Goal: Task Accomplishment & Management: Complete application form

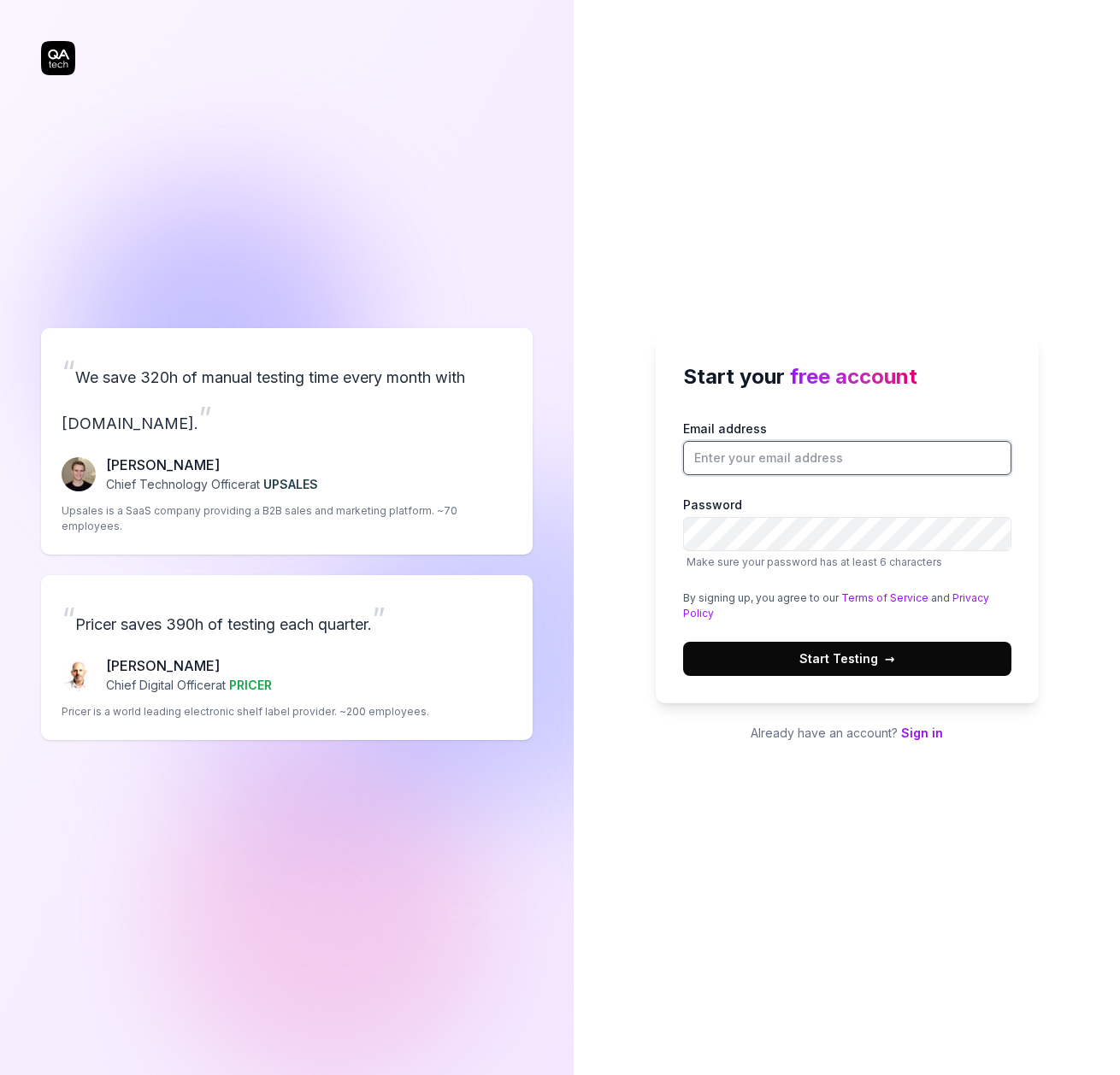
click at [803, 448] on input "Email address" at bounding box center [847, 458] width 328 height 34
type input "[PERSON_NAME][EMAIL_ADDRESS][PERSON_NAME][DOMAIN_NAME]"
click at [865, 659] on span "Start Testing →" at bounding box center [846, 658] width 96 height 18
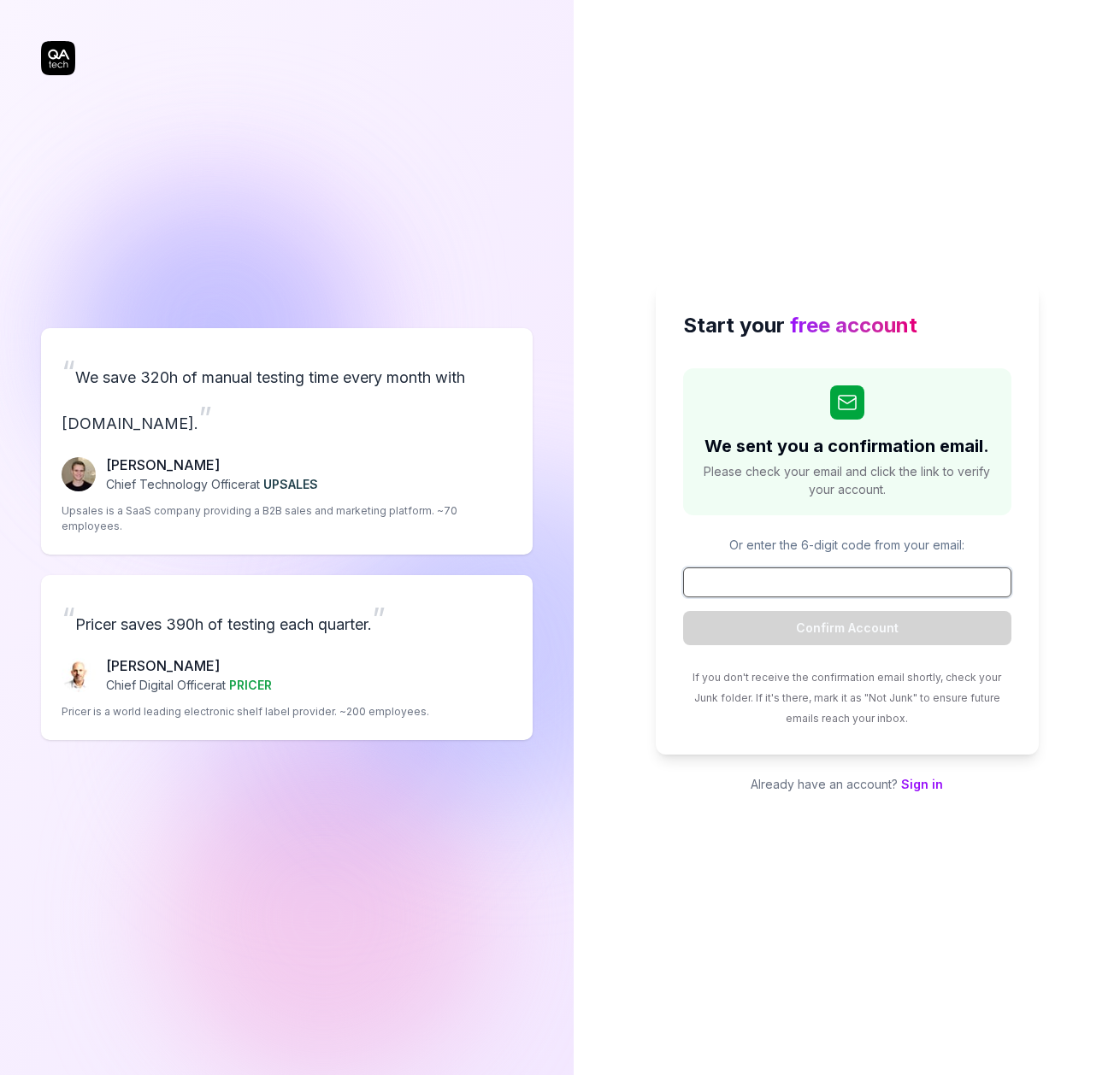
click at [787, 585] on input at bounding box center [847, 582] width 328 height 30
type input "925923"
click at [846, 627] on button "Confirm Account" at bounding box center [847, 627] width 328 height 34
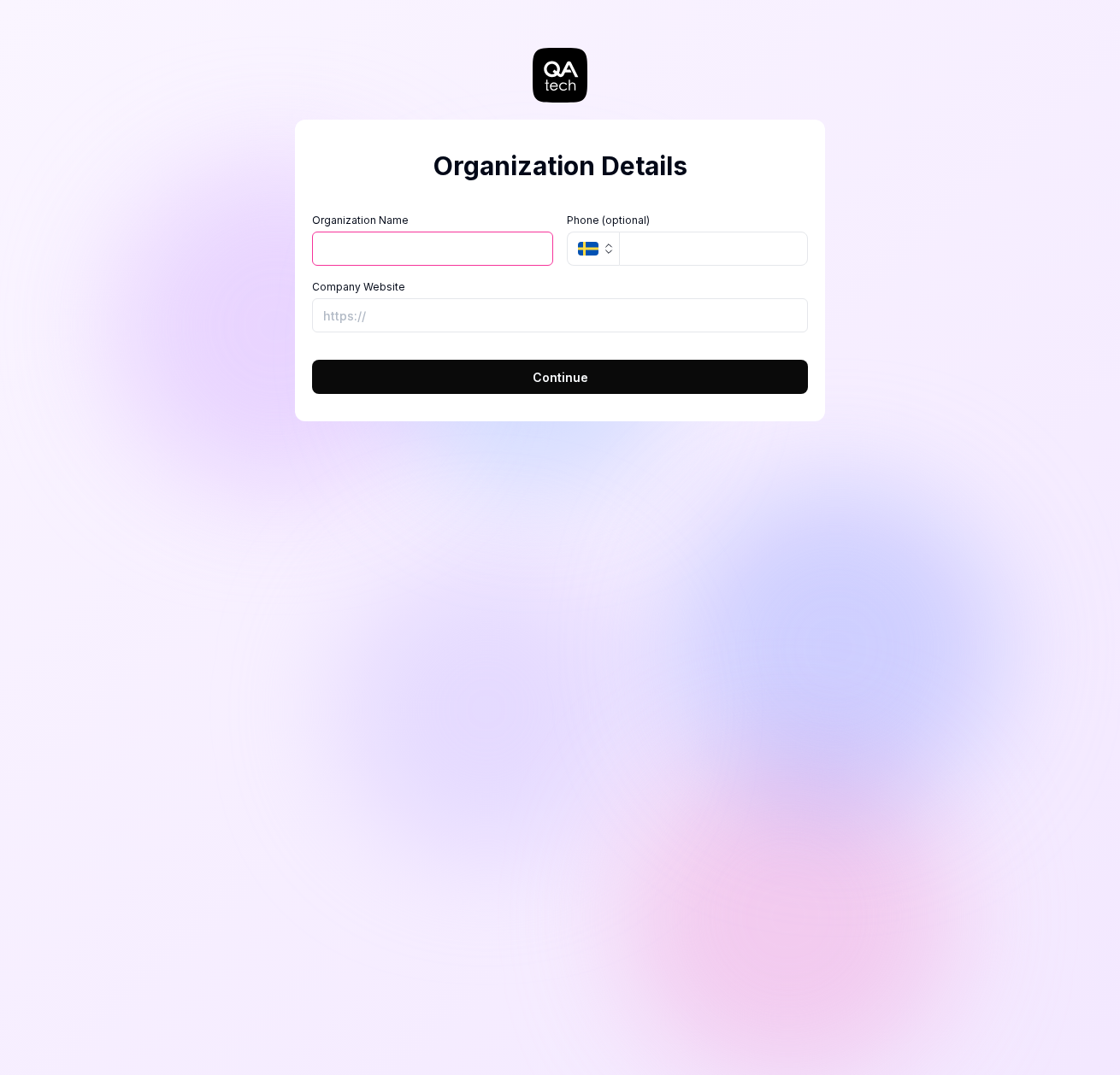
click at [596, 251] on icon "button" at bounding box center [588, 248] width 20 height 14
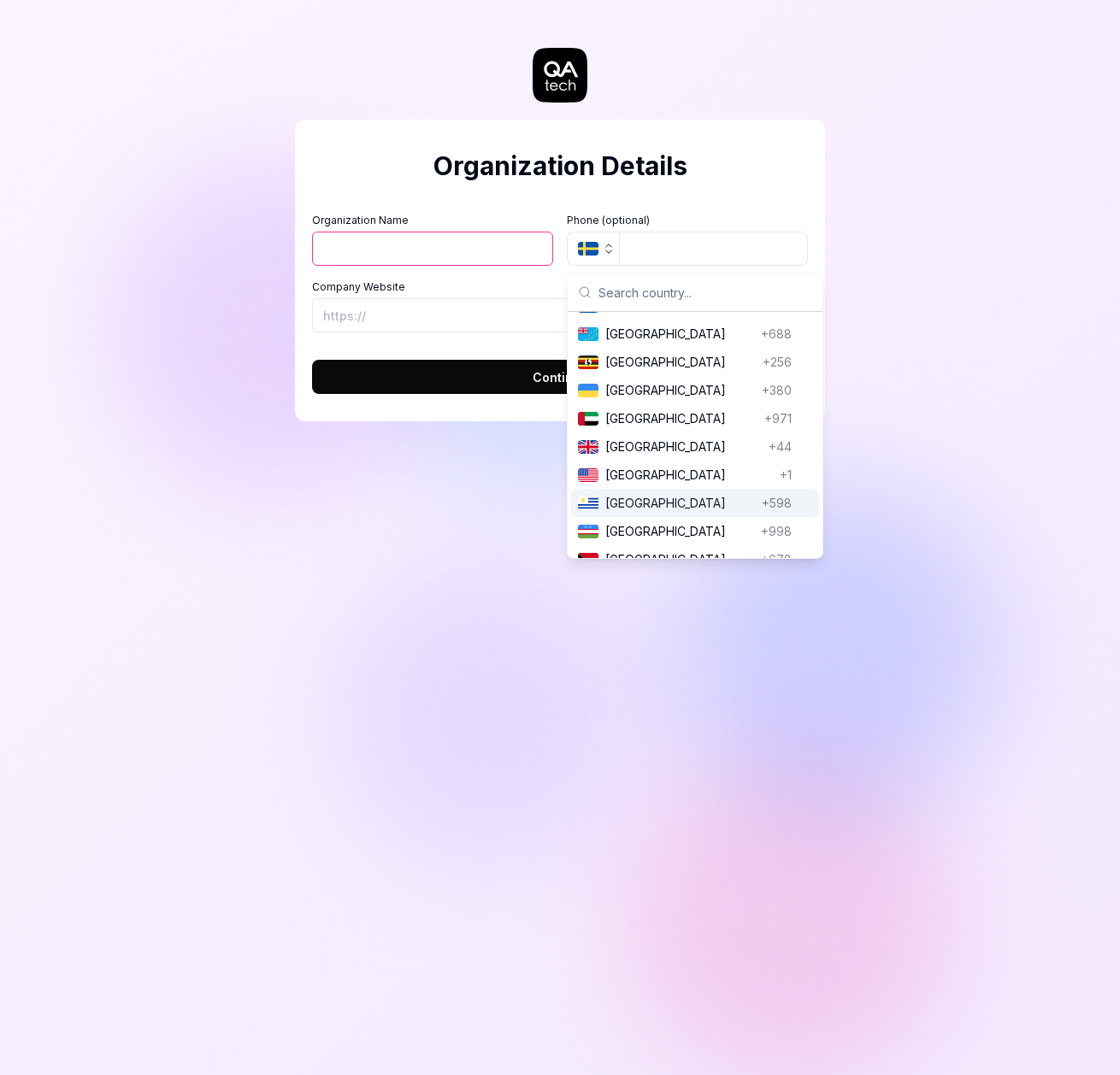
scroll to position [6497, 0]
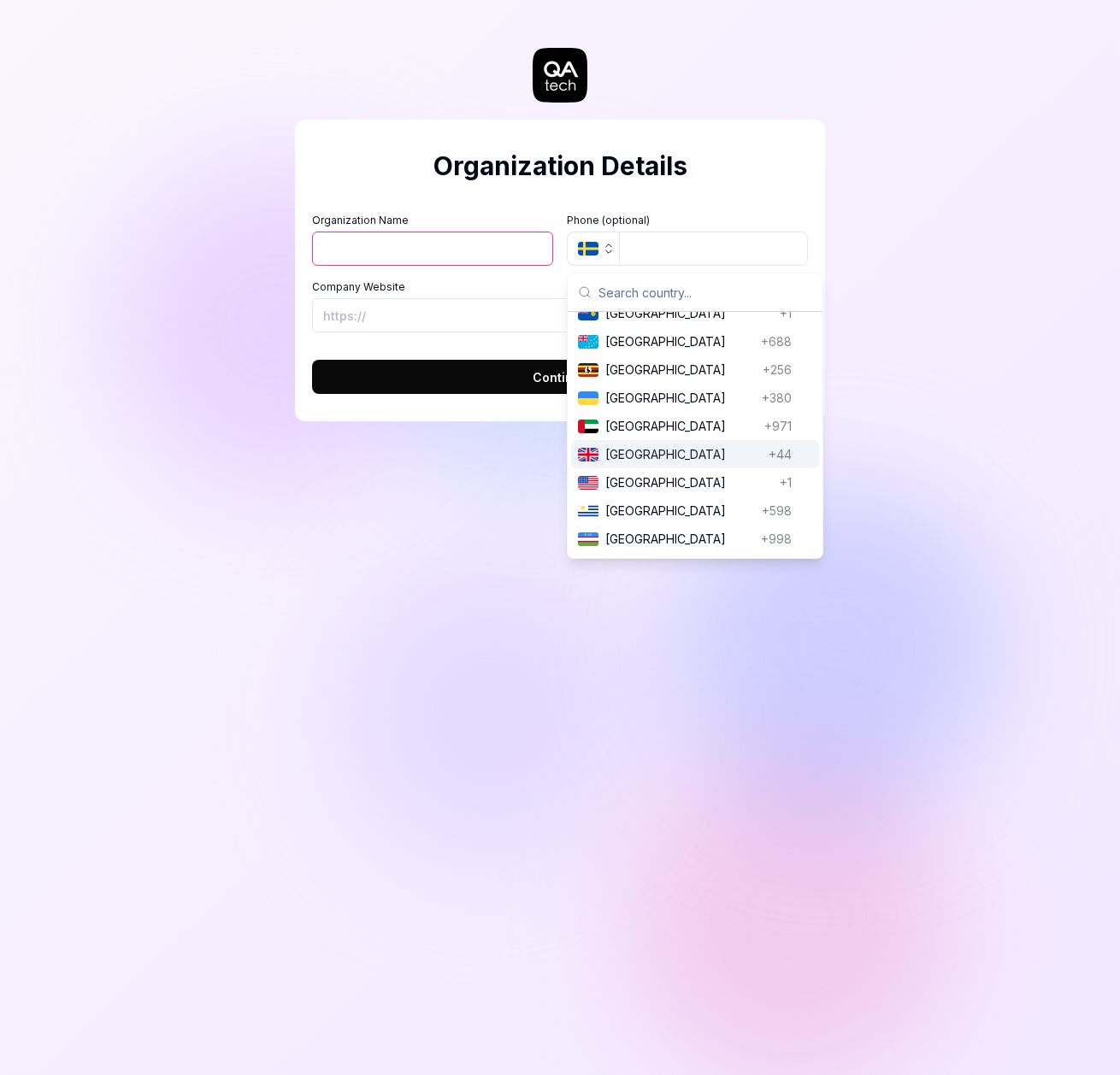
click at [661, 461] on span "[GEOGRAPHIC_DATA]" at bounding box center [684, 454] width 157 height 18
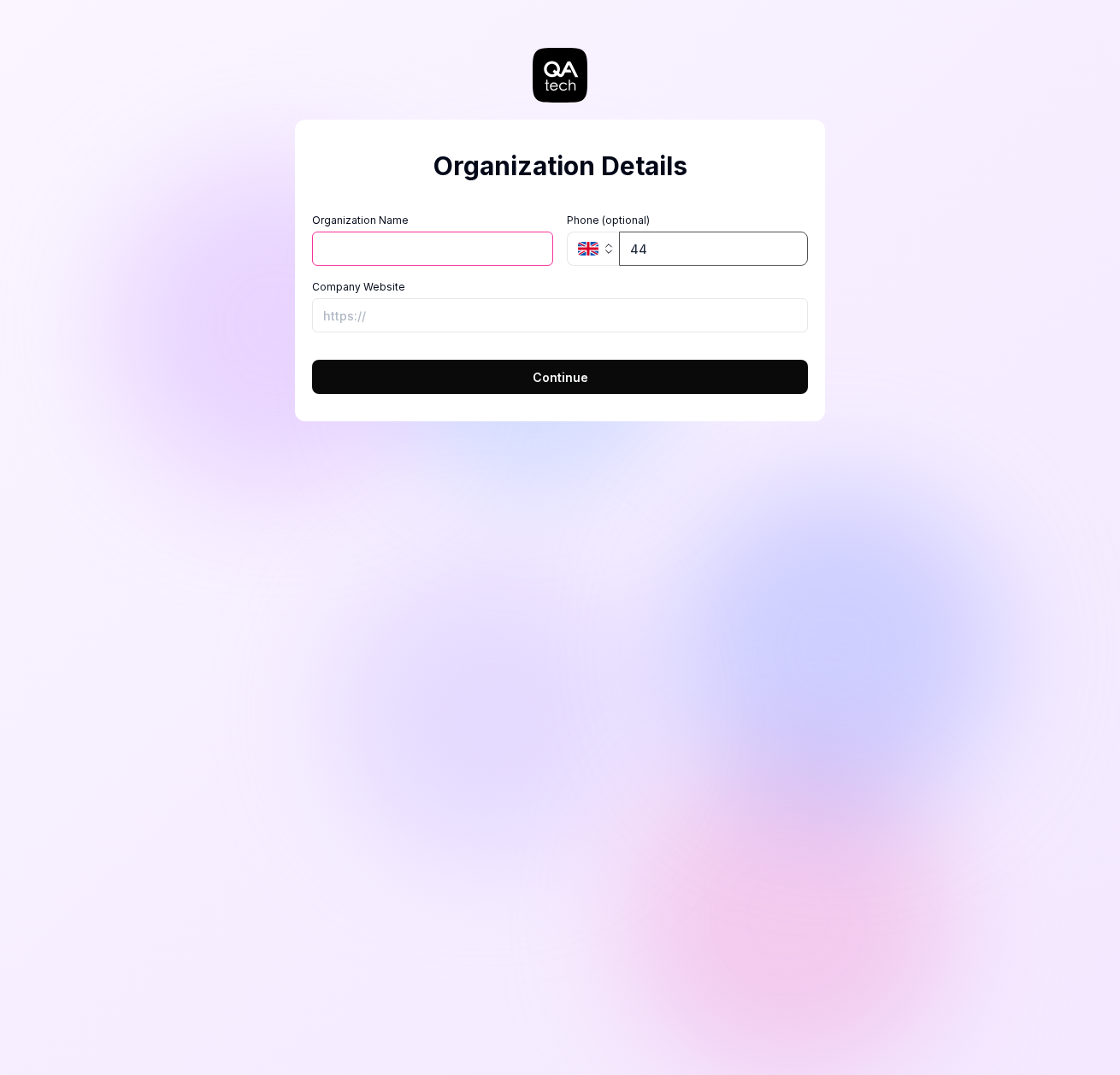
type input "4"
type input "7742570140"
click at [481, 261] on input "Organization Name" at bounding box center [432, 248] width 241 height 34
type input "t"
click at [945, 283] on div "Organization Details Organization Name Organization Logo (Square minimum 256x25…" at bounding box center [560, 537] width 1120 height 1075
